Goal: Task Accomplishment & Management: Manage account settings

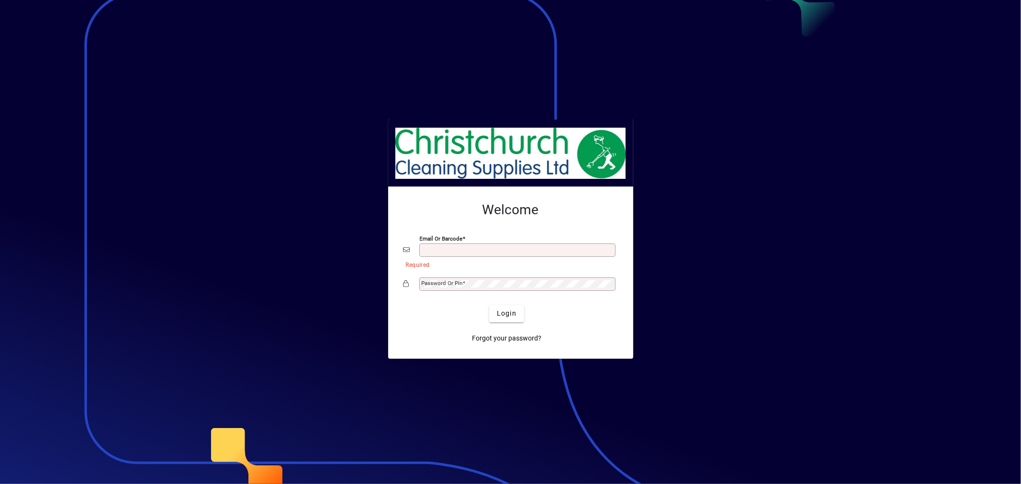
click at [694, 279] on div at bounding box center [510, 242] width 1021 height 484
click at [435, 246] on mat-label "Email or Barcode" at bounding box center [443, 249] width 43 height 7
click at [435, 246] on input "Email or Barcode" at bounding box center [518, 250] width 193 height 8
click at [436, 249] on div "Email or Barcode" at bounding box center [517, 250] width 196 height 13
